Goal: Information Seeking & Learning: Learn about a topic

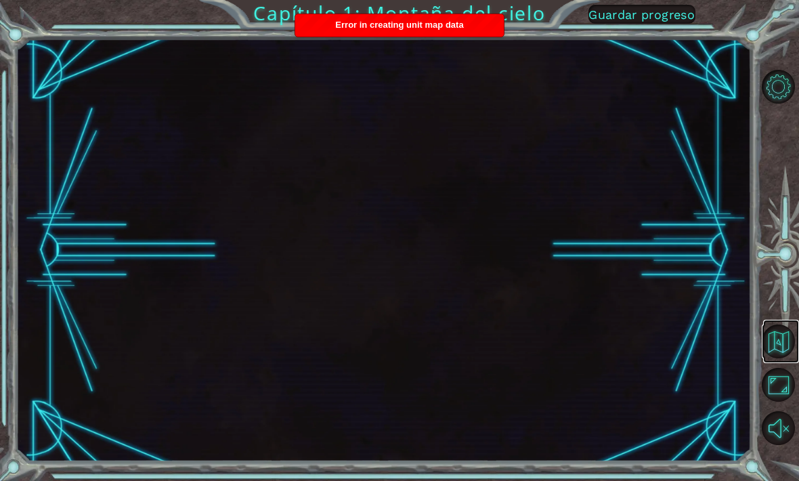
click at [785, 358] on button "Volver al mapa" at bounding box center [779, 341] width 34 height 34
click at [778, 358] on button "Volver al mapa" at bounding box center [779, 341] width 34 height 34
click at [784, 358] on button "Volver al mapa" at bounding box center [779, 341] width 34 height 34
click at [775, 402] on button "Maximizar navegador" at bounding box center [779, 385] width 34 height 34
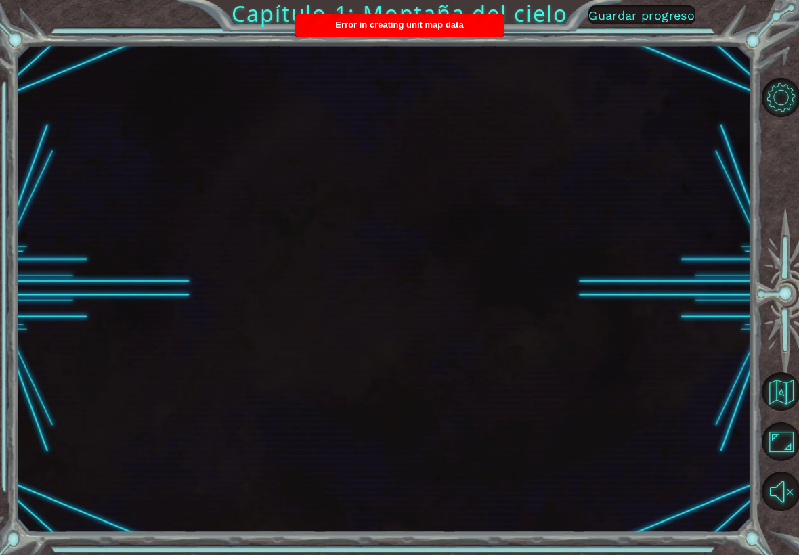
click at [785, 477] on button "Sonido encendido" at bounding box center [781, 491] width 39 height 39
click at [788, 433] on button "Maximizar navegador" at bounding box center [781, 442] width 39 height 39
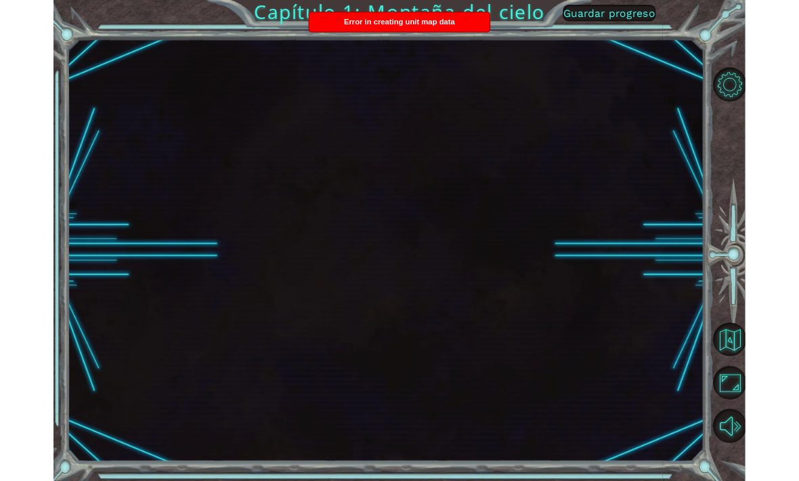
scroll to position [1, 0]
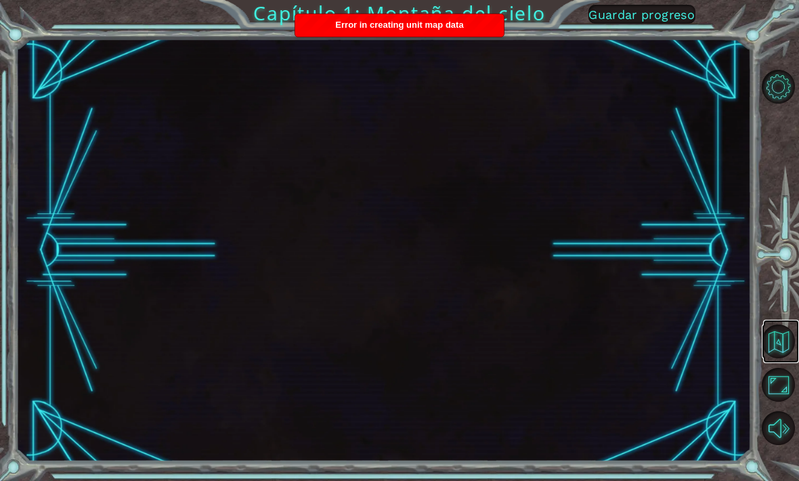
click at [780, 358] on button "Volver al mapa" at bounding box center [779, 341] width 34 height 34
click at [782, 358] on button "Volver al mapa" at bounding box center [779, 341] width 34 height 34
click at [785, 358] on button "Volver al mapa" at bounding box center [779, 341] width 34 height 34
click at [784, 358] on button "Volver al mapa" at bounding box center [779, 341] width 34 height 34
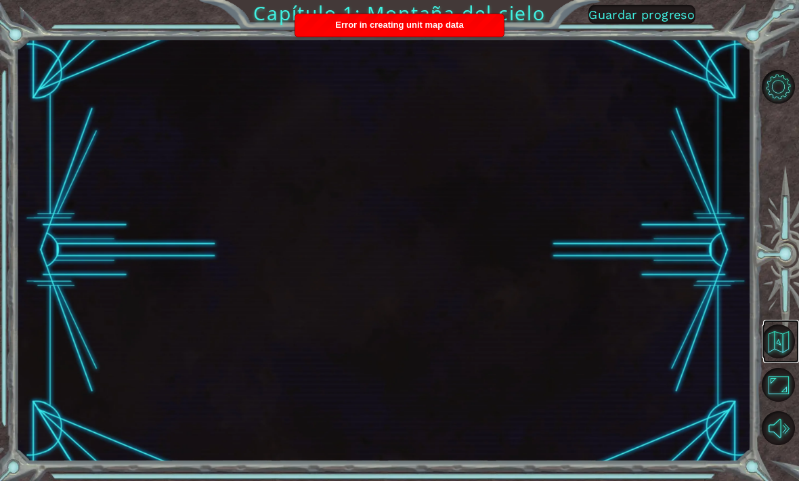
click at [786, 358] on button "Volver al mapa" at bounding box center [779, 341] width 34 height 34
click at [794, 354] on button "Volver al mapa" at bounding box center [779, 341] width 34 height 34
